Goal: Information Seeking & Learning: Learn about a topic

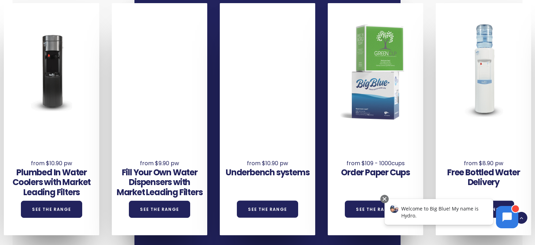
scroll to position [474, 0]
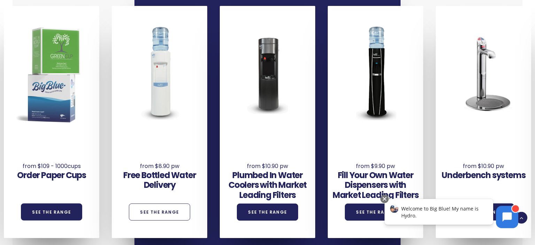
click at [164, 212] on link "See the Range" at bounding box center [159, 212] width 61 height 17
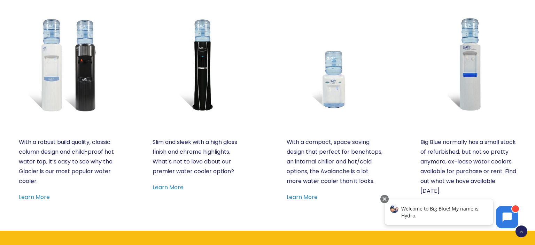
scroll to position [393, 0]
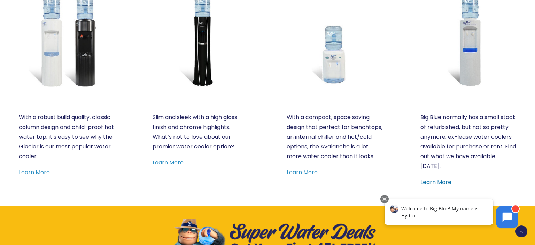
click at [428, 182] on link "Learn More" at bounding box center [436, 182] width 31 height 8
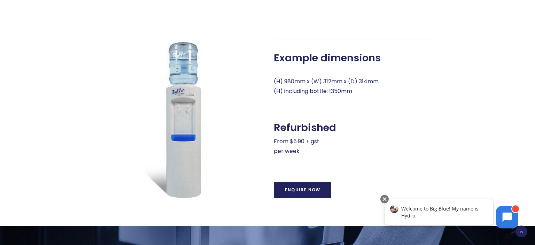
scroll to position [253, 0]
